Goal: Task Accomplishment & Management: Manage account settings

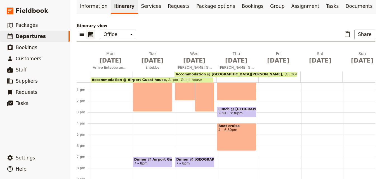
scroll to position [81, 0]
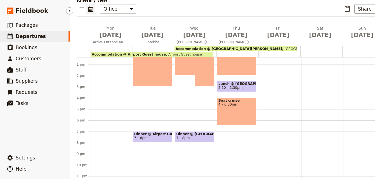
click at [65, 34] on link "​ Departures" at bounding box center [35, 36] width 70 height 11
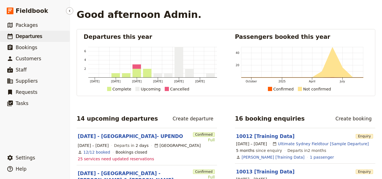
click at [40, 33] on link "​ Departures" at bounding box center [35, 36] width 70 height 11
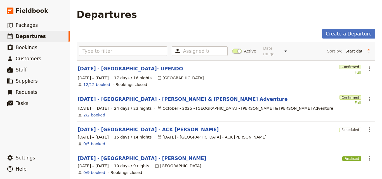
click at [111, 96] on link "[DATE] - [GEOGRAPHIC_DATA] - [PERSON_NAME] & [PERSON_NAME] Adventure" at bounding box center [183, 99] width 210 height 7
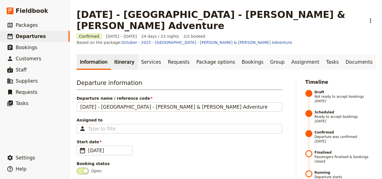
click at [118, 54] on link "Itinerary" at bounding box center [124, 62] width 27 height 16
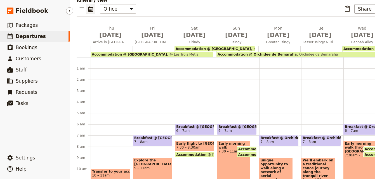
click at [54, 35] on link "​ Departures" at bounding box center [35, 36] width 70 height 11
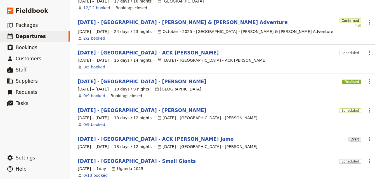
scroll to position [182, 0]
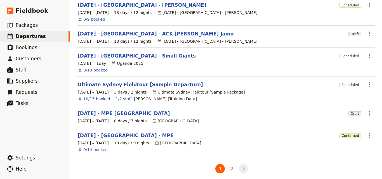
click at [244, 166] on icon "Next" at bounding box center [243, 169] width 7 height 7
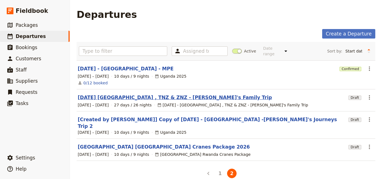
click at [141, 94] on link "[DATE] [GEOGRAPHIC_DATA] , TNZ & ZNZ - [PERSON_NAME]'s Family Trip" at bounding box center [175, 97] width 194 height 7
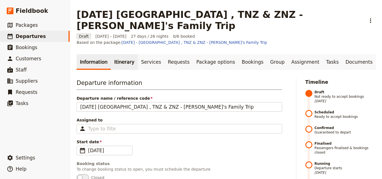
click at [119, 54] on link "Itinerary" at bounding box center [124, 62] width 27 height 16
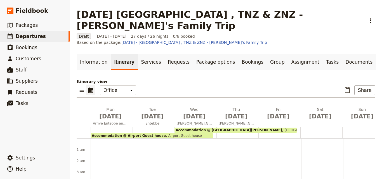
scroll to position [73, 0]
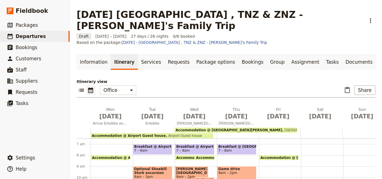
click at [125, 134] on span "Accommodation @ Airport Guest house" at bounding box center [129, 136] width 74 height 4
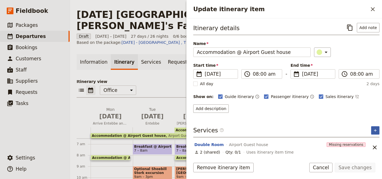
click at [373, 131] on icon "Add service inclusion" at bounding box center [375, 130] width 4 height 4
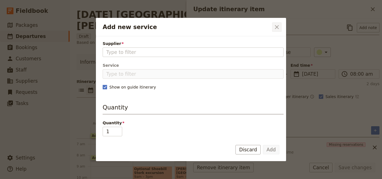
click at [280, 32] on button "​" at bounding box center [277, 27] width 10 height 10
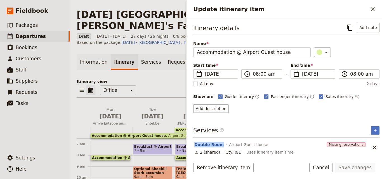
drag, startPoint x: 219, startPoint y: 144, endPoint x: 196, endPoint y: 141, distance: 23.4
click at [196, 141] on div "Double Room Airport Guest house" at bounding box center [259, 144] width 131 height 7
click at [242, 116] on div "Itinerary details ​ Add note Name Accommodation @ Airport Guest house ​ Start t…" at bounding box center [286, 88] width 186 height 131
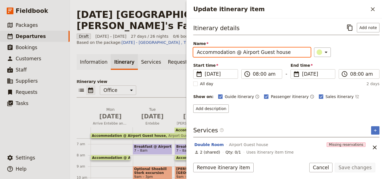
drag, startPoint x: 240, startPoint y: 52, endPoint x: 288, endPoint y: 57, distance: 48.3
click at [288, 57] on div "Itinerary details ​ Add note Name Accommodation @ Airport Guest house ​ Start t…" at bounding box center [286, 68] width 186 height 90
drag, startPoint x: 288, startPoint y: 57, endPoint x: 282, endPoint y: 52, distance: 7.9
click at [282, 52] on input "Accommodation @ Airport Guest house" at bounding box center [251, 53] width 117 height 10
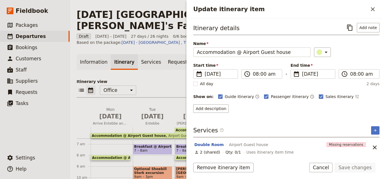
click at [378, 12] on div "Update itinerary item ​" at bounding box center [283, 9] width 195 height 18
click at [377, 10] on button "​" at bounding box center [373, 9] width 10 height 10
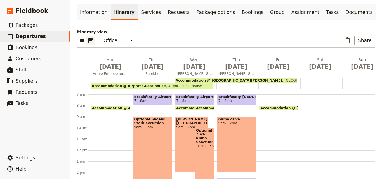
scroll to position [52, 0]
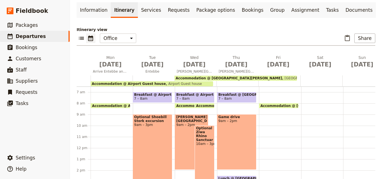
click at [138, 82] on span "Accommodation @ Airport Guest house" at bounding box center [129, 84] width 74 height 4
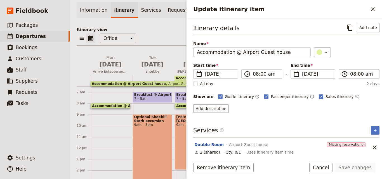
click at [310, 124] on div "Itinerary details ​ Add note Name Accommodation @ Airport Guest house ​ Start t…" at bounding box center [286, 88] width 186 height 131
click at [374, 131] on button "​" at bounding box center [375, 130] width 8 height 8
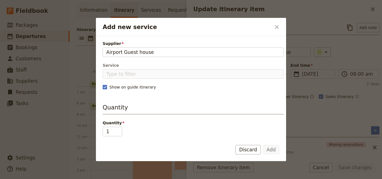
type input "Airport Guest house"
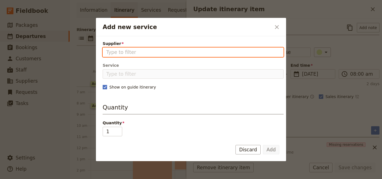
click at [133, 54] on input "Supplier" at bounding box center [193, 52] width 174 height 7
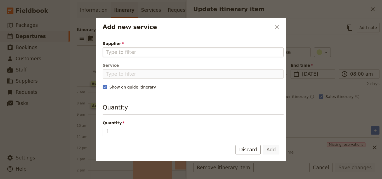
click at [132, 56] on fieldset "Add new service" at bounding box center [193, 53] width 181 height 10
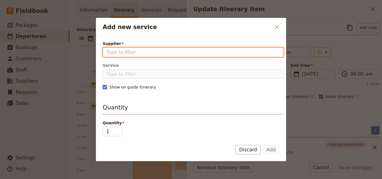
click at [132, 56] on input "Supplier" at bounding box center [193, 52] width 174 height 7
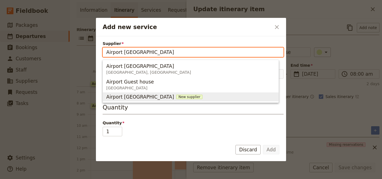
click at [176, 96] on span "New supplier" at bounding box center [189, 97] width 26 height 4
type input "Airport [GEOGRAPHIC_DATA]"
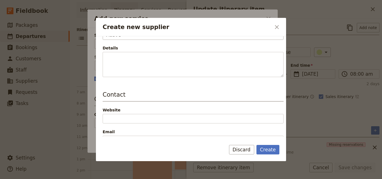
scroll to position [112, 0]
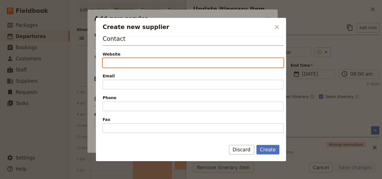
click at [141, 62] on input "Website" at bounding box center [193, 63] width 181 height 10
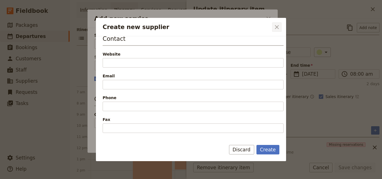
click at [274, 27] on icon "Close dialog" at bounding box center [276, 27] width 7 height 7
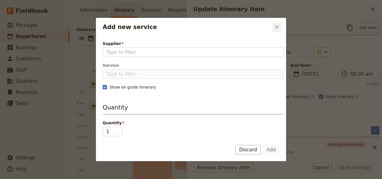
click at [274, 31] on button "​" at bounding box center [277, 27] width 10 height 10
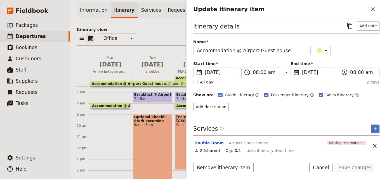
scroll to position [3, 0]
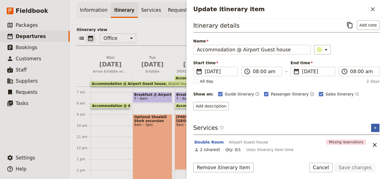
click at [373, 126] on icon "Add service inclusion" at bounding box center [375, 128] width 4 height 4
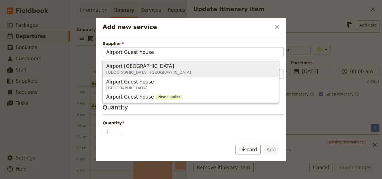
click at [143, 71] on span "[GEOGRAPHIC_DATA], [GEOGRAPHIC_DATA]" at bounding box center [148, 73] width 85 height 6
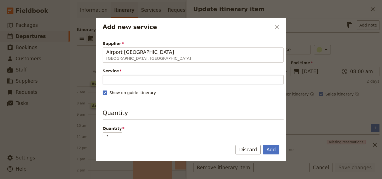
type input "Airport [GEOGRAPHIC_DATA]"
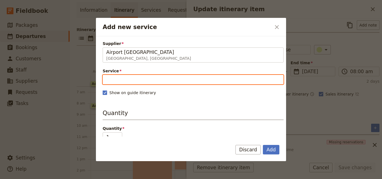
click at [145, 81] on input "Service" at bounding box center [193, 80] width 181 height 10
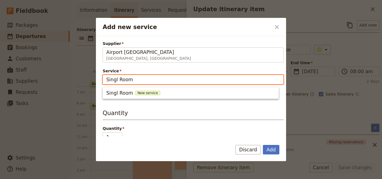
type input "Singl Room"
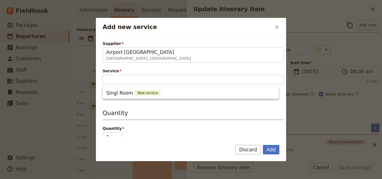
drag, startPoint x: 114, startPoint y: 81, endPoint x: 190, endPoint y: 62, distance: 78.5
click at [190, 62] on fieldset "Airport [GEOGRAPHIC_DATA] [GEOGRAPHIC_DATA], [GEOGRAPHIC_DATA] Guest House" at bounding box center [193, 55] width 181 height 15
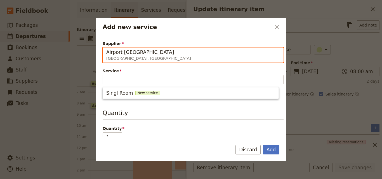
click at [106, 48] on input "Airport [GEOGRAPHIC_DATA]" at bounding box center [106, 48] width 0 height 0
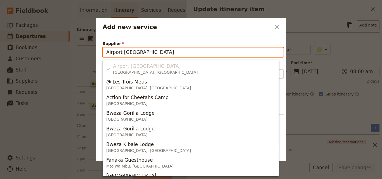
scroll to position [0, 0]
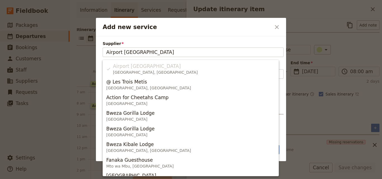
click at [188, 36] on div "Add new service ​" at bounding box center [191, 27] width 190 height 18
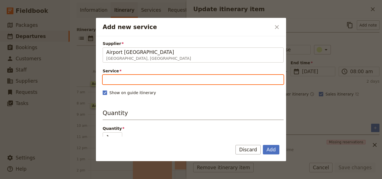
click at [139, 78] on input "Service" at bounding box center [193, 80] width 181 height 10
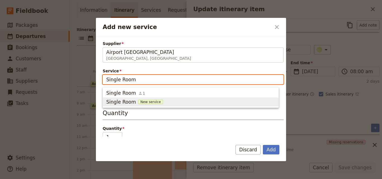
click at [145, 100] on span "New service" at bounding box center [150, 102] width 25 height 4
type input "Single Room"
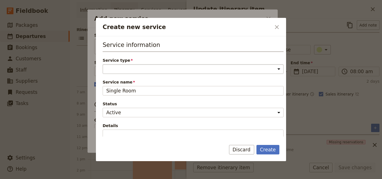
click at [149, 65] on select "Accommodation Activity Transport Flight Food and beverage Other" at bounding box center [193, 69] width 181 height 10
select select "AccommodationService"
click at [103, 64] on select "Accommodation Activity Transport Flight Food and beverage Other" at bounding box center [193, 69] width 181 height 10
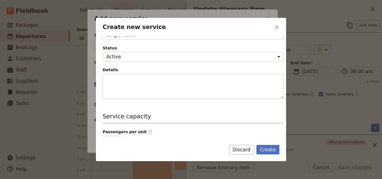
scroll to position [140, 0]
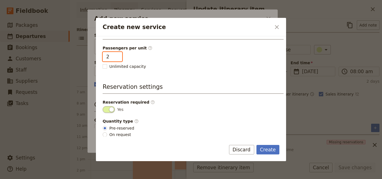
click at [116, 55] on input "2" at bounding box center [113, 57] width 20 height 10
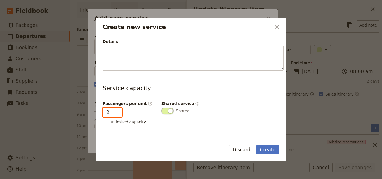
scroll to position [84, 0]
type input "1"
click at [117, 114] on input "1" at bounding box center [113, 113] width 20 height 10
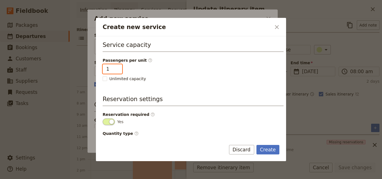
scroll to position [140, 0]
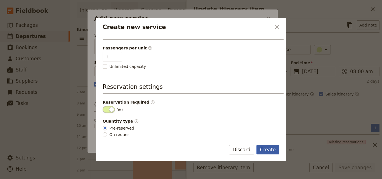
click at [269, 151] on button "Create" at bounding box center [267, 150] width 23 height 10
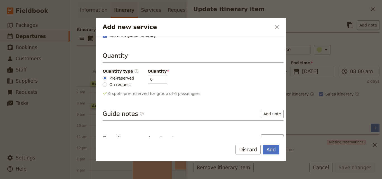
scroll to position [84, 0]
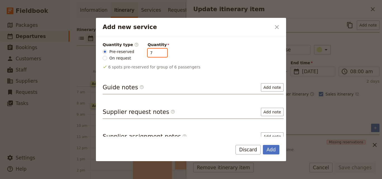
click at [159, 50] on input "7" at bounding box center [158, 53] width 20 height 8
click at [159, 50] on input "10" at bounding box center [158, 53] width 20 height 8
click at [157, 54] on input "0" at bounding box center [158, 53] width 20 height 8
click at [157, 51] on input "1" at bounding box center [158, 53] width 20 height 8
type input "2"
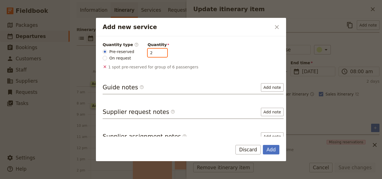
click at [157, 51] on input "2" at bounding box center [158, 53] width 20 height 8
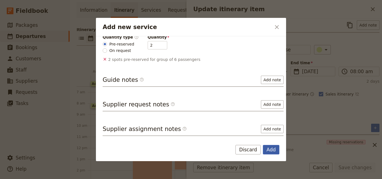
click at [269, 151] on button "Add" at bounding box center [271, 150] width 16 height 10
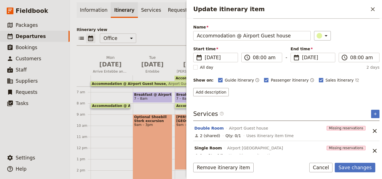
scroll to position [22, 0]
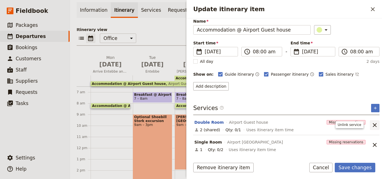
click at [371, 125] on icon "Unlink service" at bounding box center [374, 125] width 7 height 7
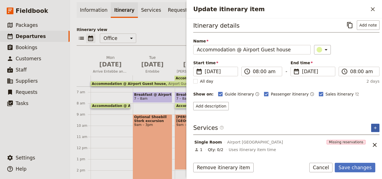
click at [371, 131] on button "​" at bounding box center [375, 128] width 8 height 8
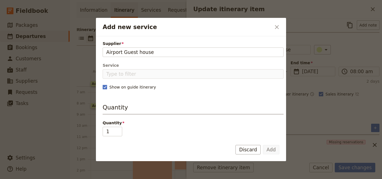
type input "Airport Guest house"
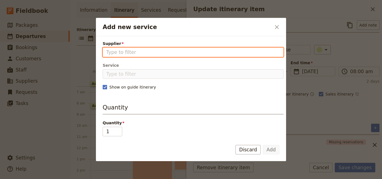
click at [159, 52] on input "Supplier" at bounding box center [193, 52] width 174 height 7
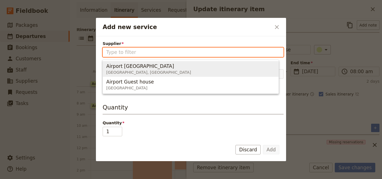
click at [160, 67] on span "Airport [GEOGRAPHIC_DATA] [GEOGRAPHIC_DATA], [GEOGRAPHIC_DATA]" at bounding box center [190, 68] width 169 height 13
type input "Airport [GEOGRAPHIC_DATA]"
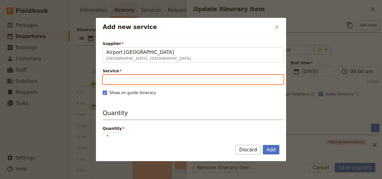
click at [160, 82] on input "Service" at bounding box center [193, 80] width 181 height 10
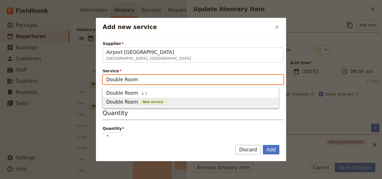
click at [148, 101] on span "New service" at bounding box center [152, 102] width 25 height 4
type input "Double Room"
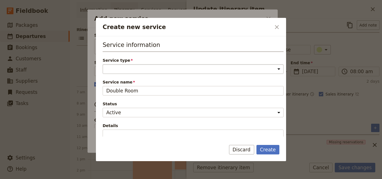
click at [148, 68] on select "Accommodation Activity Transport Flight Food and beverage Other" at bounding box center [193, 69] width 181 height 10
select select "AccommodationService"
click at [103, 64] on select "Accommodation Activity Transport Flight Food and beverage Other" at bounding box center [193, 69] width 181 height 10
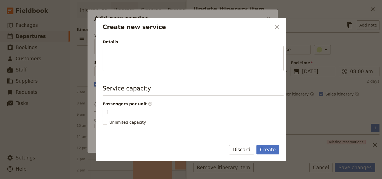
scroll to position [112, 0]
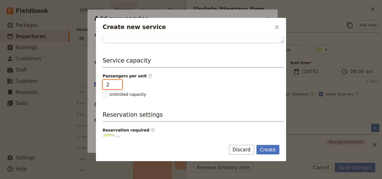
type input "2"
click at [117, 83] on input "2" at bounding box center [113, 85] width 20 height 10
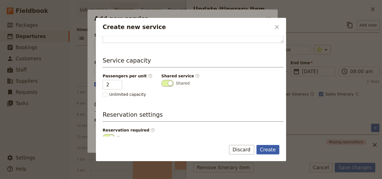
click at [271, 148] on button "Create" at bounding box center [267, 150] width 23 height 10
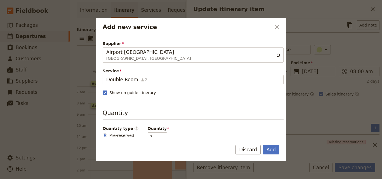
scroll to position [84, 0]
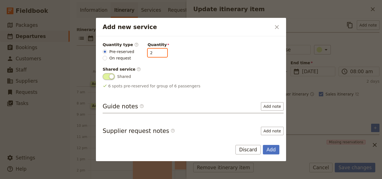
click at [158, 54] on input "2" at bounding box center [158, 53] width 20 height 8
type input "1"
click at [158, 54] on input "1" at bounding box center [158, 53] width 20 height 8
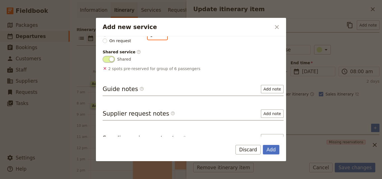
scroll to position [110, 0]
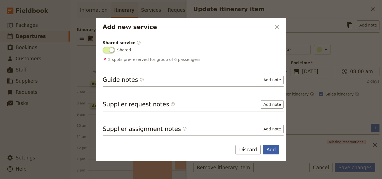
click at [266, 147] on button "Add" at bounding box center [271, 150] width 16 height 10
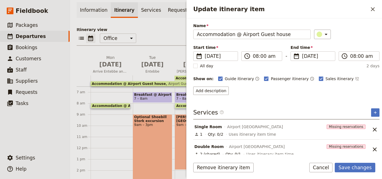
scroll to position [22, 0]
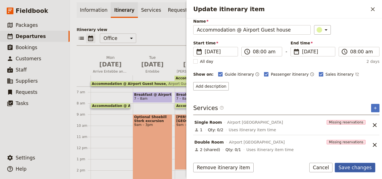
click at [361, 165] on button "Save changes" at bounding box center [355, 168] width 41 height 10
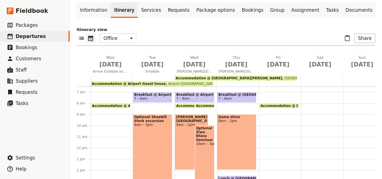
click at [225, 76] on span "Accommodation @ [GEOGRAPHIC_DATA][PERSON_NAME]" at bounding box center [229, 78] width 107 height 4
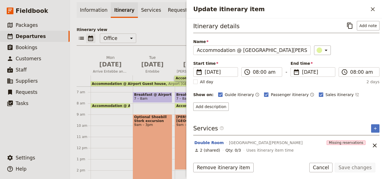
scroll to position [3, 0]
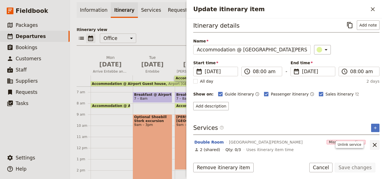
click at [372, 145] on icon "Unlink service" at bounding box center [374, 145] width 7 height 7
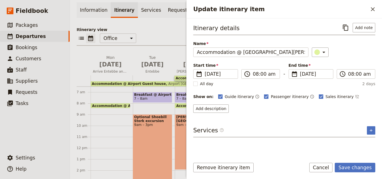
scroll to position [0, 0]
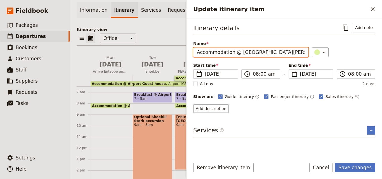
drag, startPoint x: 277, startPoint y: 55, endPoint x: 238, endPoint y: 57, distance: 39.5
click at [238, 57] on div "Itinerary details ​ Add note Name Accommodation @ [GEOGRAPHIC_DATA][PERSON_NAME…" at bounding box center [284, 68] width 182 height 90
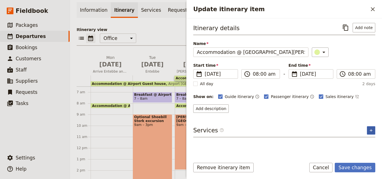
click at [368, 130] on button "​" at bounding box center [371, 130] width 8 height 8
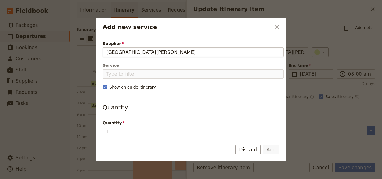
click at [107, 52] on input "[GEOGRAPHIC_DATA][PERSON_NAME]" at bounding box center [193, 52] width 174 height 7
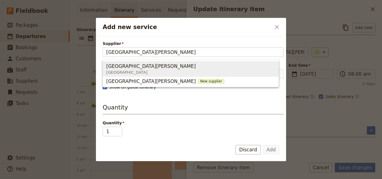
click at [148, 68] on span "[GEOGRAPHIC_DATA][PERSON_NAME] [GEOGRAPHIC_DATA]" at bounding box center [190, 68] width 169 height 13
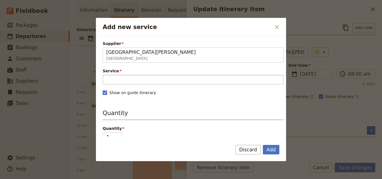
type input "[GEOGRAPHIC_DATA][PERSON_NAME]"
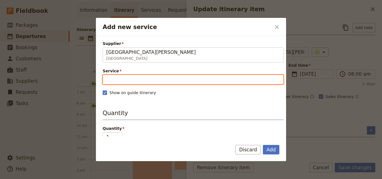
click at [148, 77] on input "Service" at bounding box center [193, 80] width 181 height 10
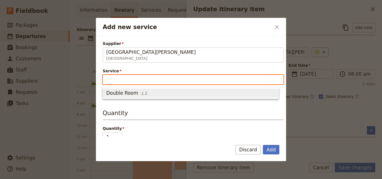
click at [148, 90] on span "Double Room 2" at bounding box center [190, 93] width 169 height 7
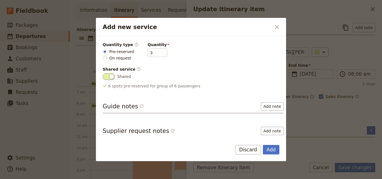
scroll to position [28, 0]
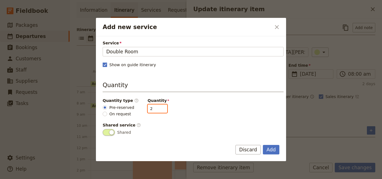
click at [158, 110] on input "2" at bounding box center [158, 109] width 20 height 8
type input "1"
click at [158, 110] on input "1" at bounding box center [158, 109] width 20 height 8
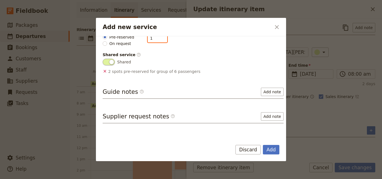
scroll to position [110, 0]
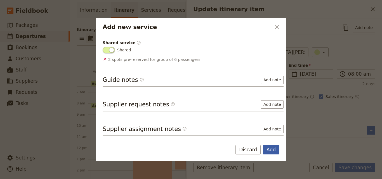
click at [271, 149] on button "Add" at bounding box center [271, 150] width 16 height 10
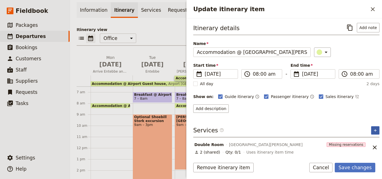
click at [374, 132] on button "​" at bounding box center [375, 130] width 8 height 8
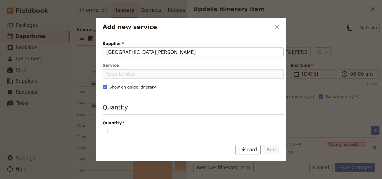
click at [109, 51] on input "[GEOGRAPHIC_DATA][PERSON_NAME]" at bounding box center [193, 52] width 174 height 7
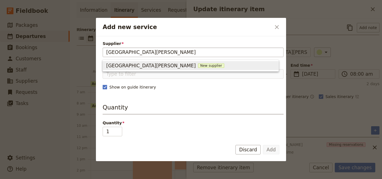
click at [108, 50] on input "[GEOGRAPHIC_DATA][PERSON_NAME]" at bounding box center [193, 52] width 174 height 7
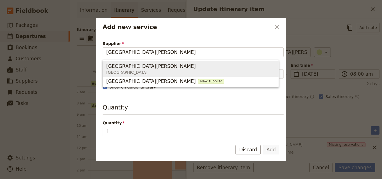
click at [111, 65] on span "[GEOGRAPHIC_DATA][PERSON_NAME]" at bounding box center [150, 66] width 89 height 7
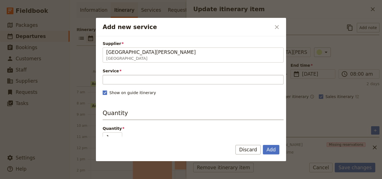
type input "[GEOGRAPHIC_DATA][PERSON_NAME]"
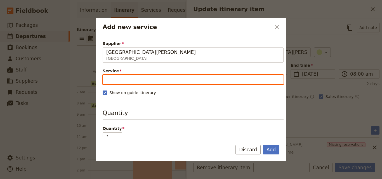
click at [112, 83] on input "Service" at bounding box center [193, 80] width 181 height 10
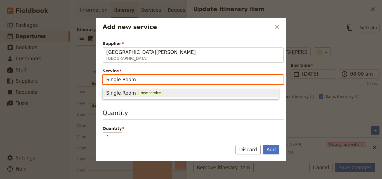
click at [139, 94] on span "New service" at bounding box center [150, 93] width 25 height 4
type input "Single Room"
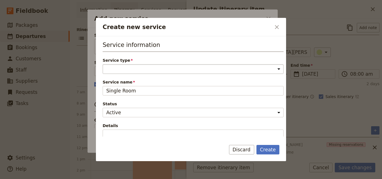
click at [142, 64] on select "Accommodation Activity Transport Flight Food and beverage Other" at bounding box center [193, 69] width 181 height 10
select select "AccommodationService"
click at [103, 64] on select "Accommodation Activity Transport Flight Food and beverage Other" at bounding box center [193, 69] width 181 height 10
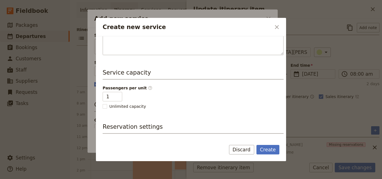
scroll to position [112, 0]
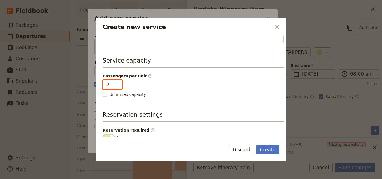
click at [118, 83] on input "2" at bounding box center [113, 85] width 20 height 10
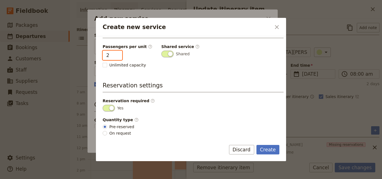
scroll to position [113, 0]
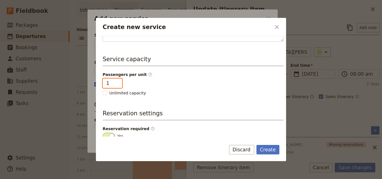
type input "1"
click at [117, 85] on input "1" at bounding box center [113, 84] width 20 height 10
click at [275, 150] on button "Create" at bounding box center [267, 150] width 23 height 10
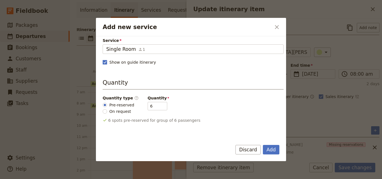
scroll to position [56, 0]
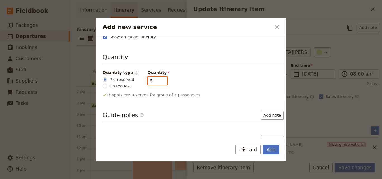
click at [156, 82] on input "5" at bounding box center [158, 81] width 20 height 8
click at [156, 82] on input "4" at bounding box center [158, 81] width 20 height 8
click at [156, 82] on input "3" at bounding box center [158, 81] width 20 height 8
type input "2"
click at [156, 82] on input "2" at bounding box center [158, 81] width 20 height 8
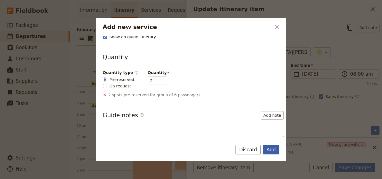
click at [272, 150] on button "Add" at bounding box center [271, 150] width 16 height 10
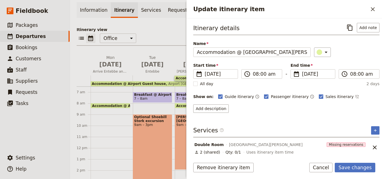
scroll to position [22, 0]
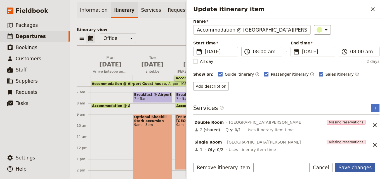
click at [357, 168] on button "Save changes" at bounding box center [355, 168] width 41 height 10
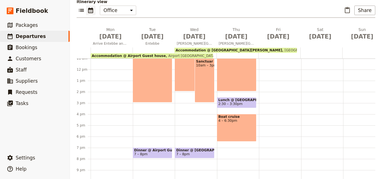
scroll to position [114, 0]
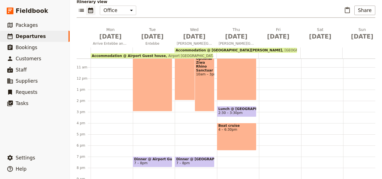
click at [241, 143] on div "Breakfast @ [GEOGRAPHIC_DATA][PERSON_NAME] 7 – 8am Game drive 9am – 2pm Lunch @…" at bounding box center [238, 78] width 42 height 268
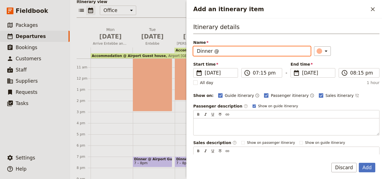
paste input "Amari"
drag, startPoint x: 245, startPoint y: 50, endPoint x: 217, endPoint y: 55, distance: 28.7
click at [217, 55] on input "Dinner @ Amari" at bounding box center [251, 51] width 117 height 10
paste input "[GEOGRAPHIC_DATA][PERSON_NAME] -"
type input "Dinner @ [GEOGRAPHIC_DATA][PERSON_NAME] -"
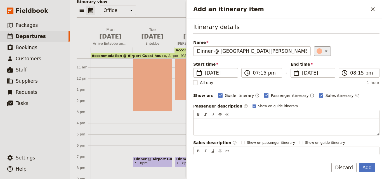
click at [314, 47] on button "​" at bounding box center [322, 51] width 17 height 10
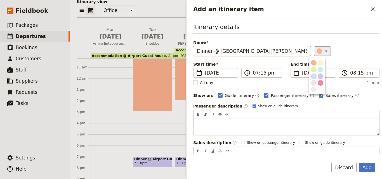
click at [267, 51] on input "Dinner @ [GEOGRAPHIC_DATA][PERSON_NAME] -" at bounding box center [251, 51] width 117 height 10
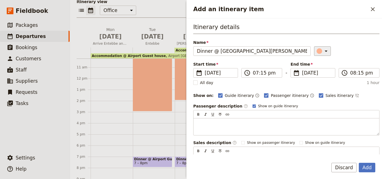
click at [317, 48] on div "​" at bounding box center [323, 51] width 12 height 7
click at [320, 76] on div "button" at bounding box center [321, 77] width 6 height 6
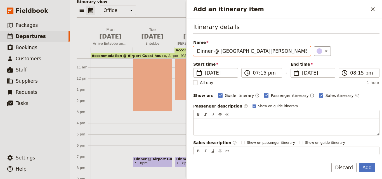
click at [272, 51] on input "Dinner @ [GEOGRAPHIC_DATA][PERSON_NAME] -" at bounding box center [251, 51] width 117 height 10
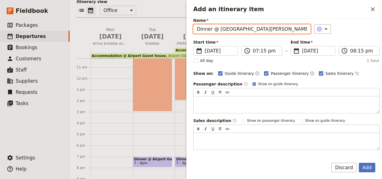
scroll to position [0, 0]
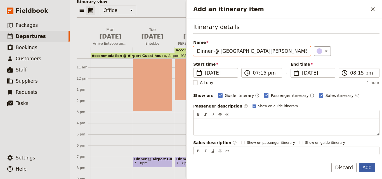
type input "Dinner @ [GEOGRAPHIC_DATA][PERSON_NAME]"
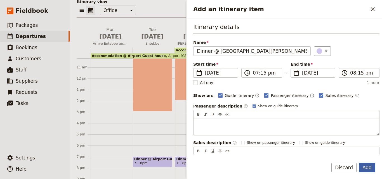
click at [373, 169] on button "Add" at bounding box center [367, 168] width 16 height 10
